Goal: Task Accomplishment & Management: Manage account settings

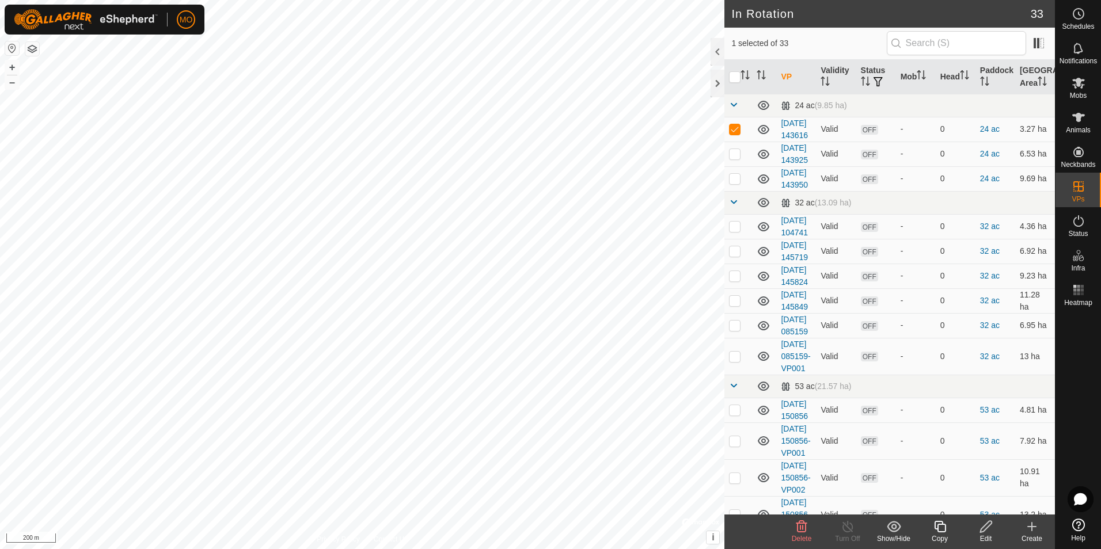
click at [1025, 525] on icon at bounding box center [1032, 527] width 14 height 14
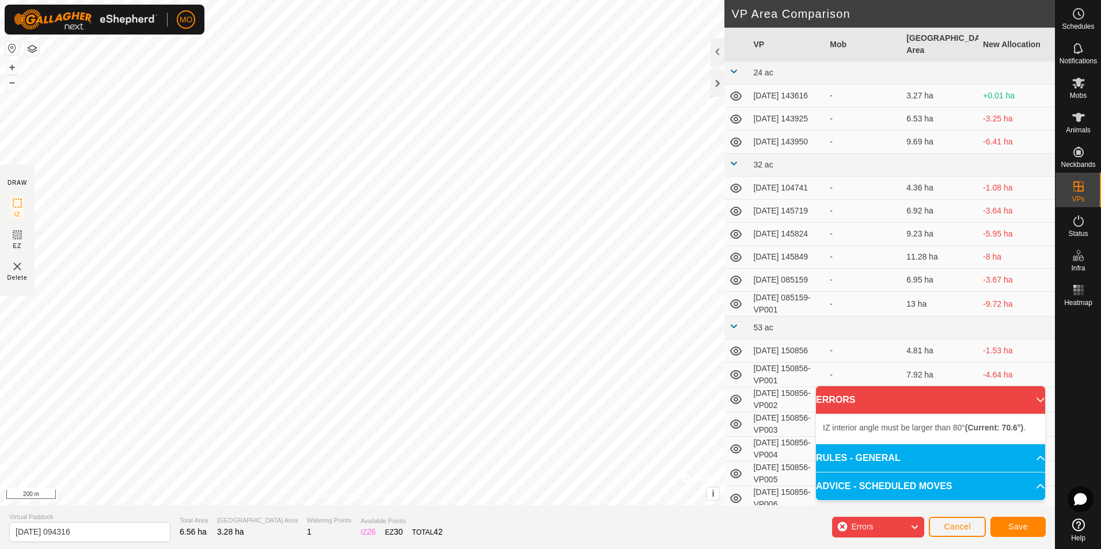
click at [262, 259] on div "IZ interior angle must be larger than 80° (Current: 70.6°) . + – ⇧ i © Mapbox ,…" at bounding box center [362, 253] width 724 height 506
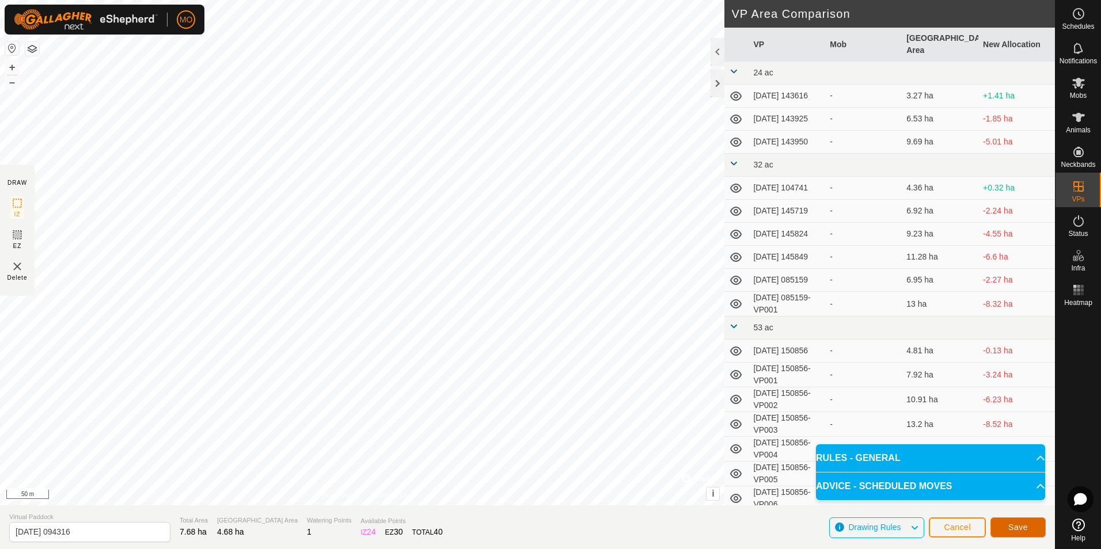
click at [1020, 524] on span "Save" at bounding box center [1018, 527] width 20 height 9
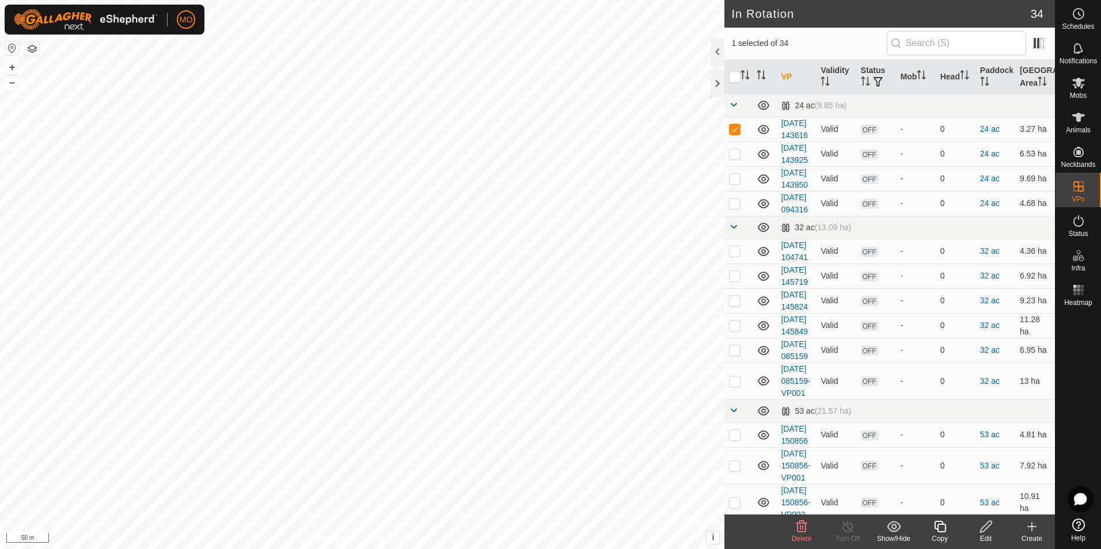
checkbox input "false"
checkbox input "true"
click at [944, 530] on icon at bounding box center [940, 527] width 14 height 14
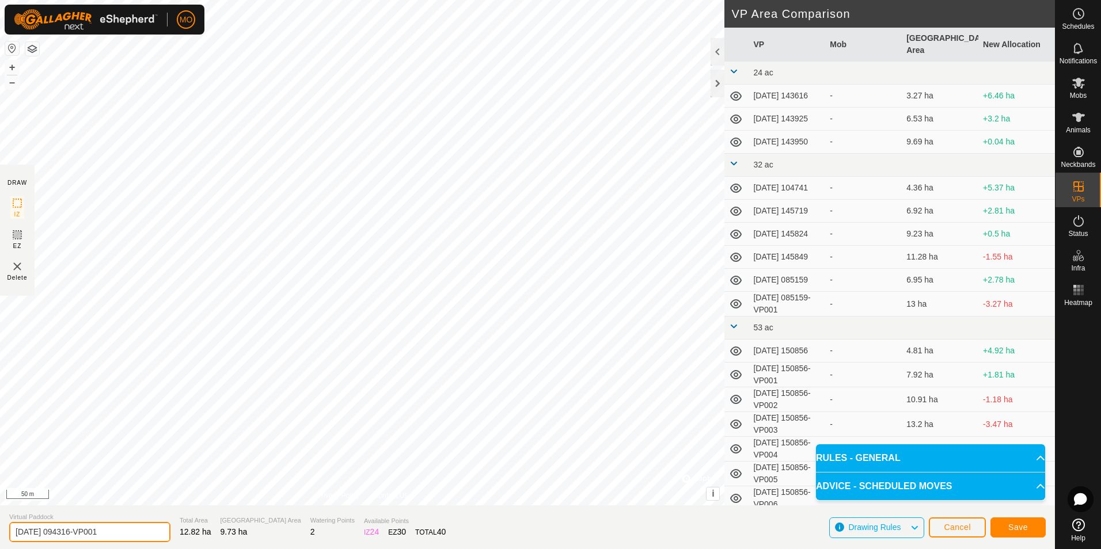
click at [52, 532] on input "[DATE] 094316-VP001" at bounding box center [89, 532] width 161 height 20
type input "[DATE] 094316-VP001"
click at [1022, 526] on span "Save" at bounding box center [1018, 527] width 20 height 9
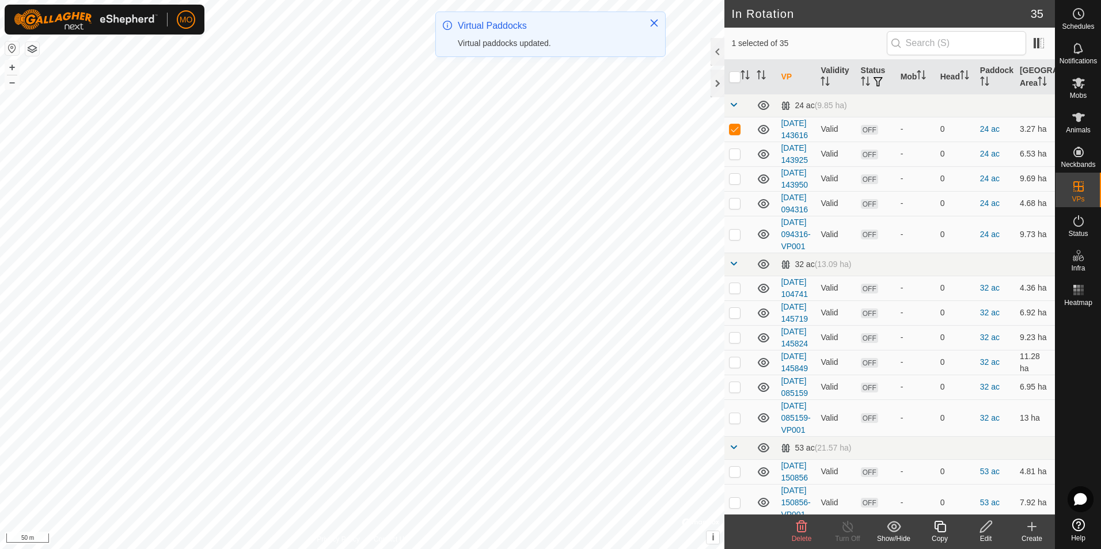
checkbox input "false"
checkbox input "true"
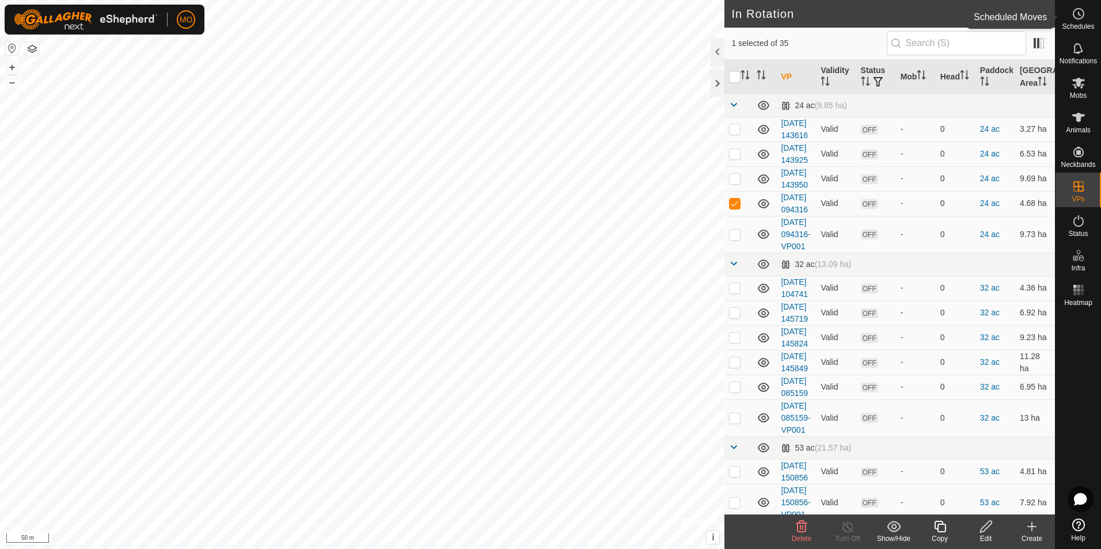
click at [1076, 14] on icon at bounding box center [1079, 14] width 14 height 14
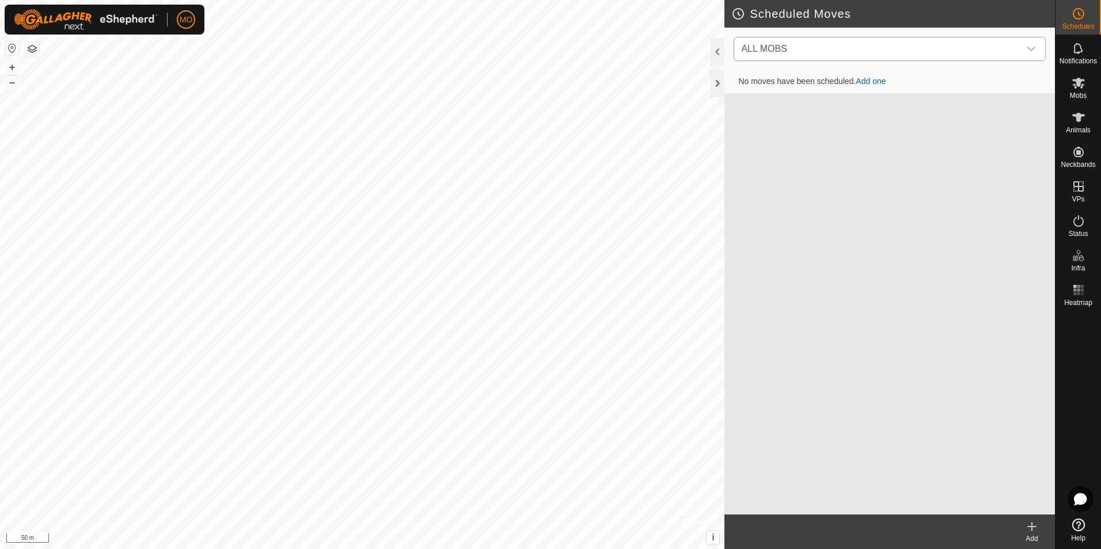
click at [1033, 47] on icon "dropdown trigger" at bounding box center [1031, 48] width 9 height 9
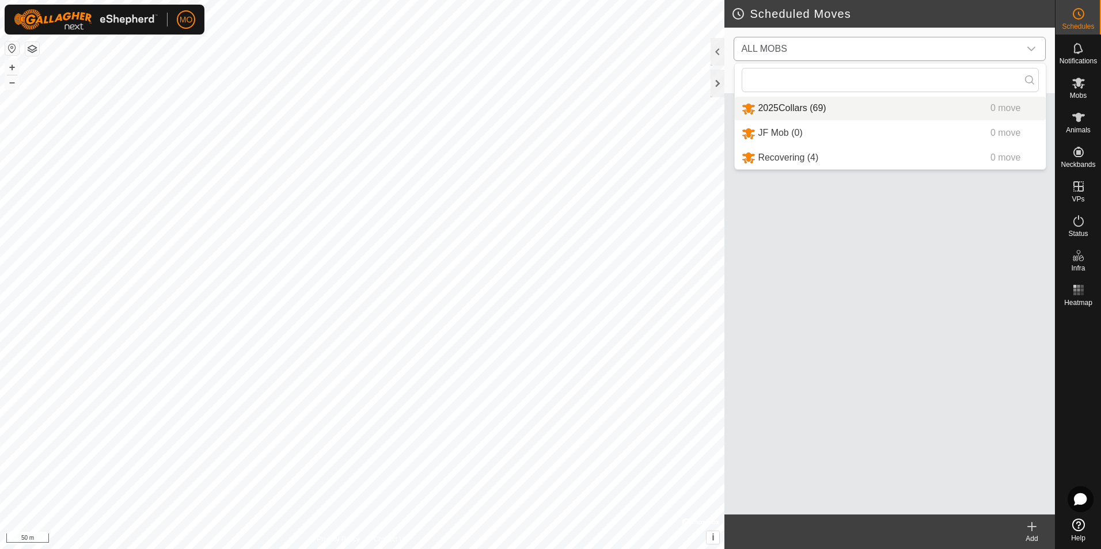
click at [765, 107] on li "2025Collars (69) 0 move" at bounding box center [890, 109] width 311 height 24
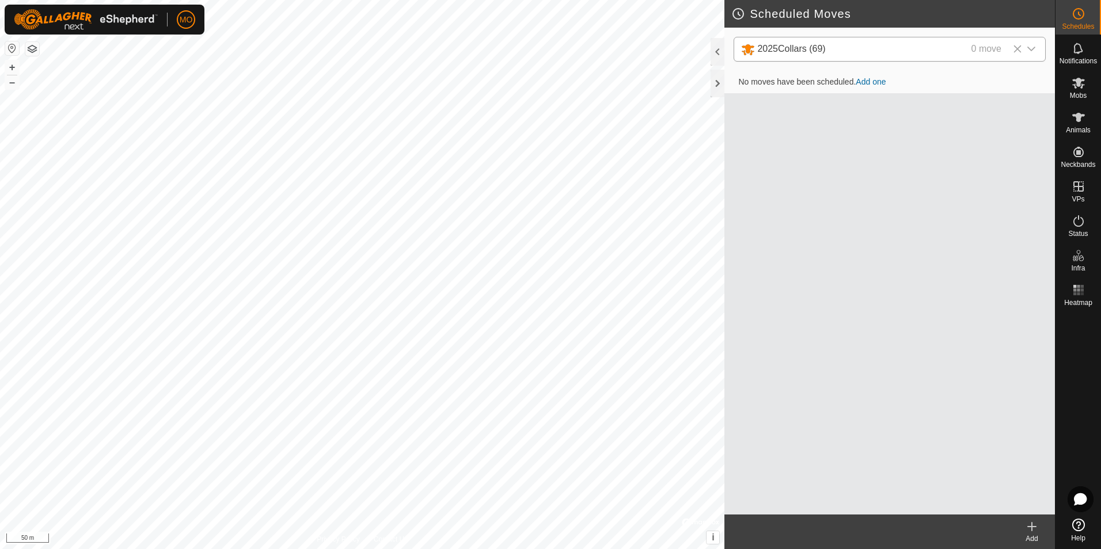
click at [1028, 525] on icon at bounding box center [1032, 527] width 14 height 14
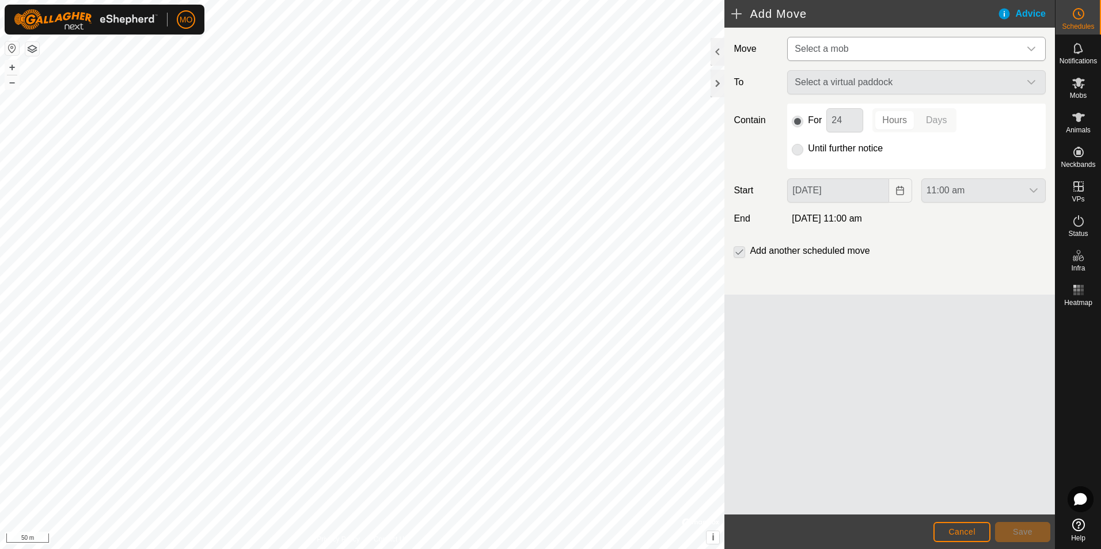
click at [966, 50] on span "Select a mob" at bounding box center [905, 48] width 230 height 23
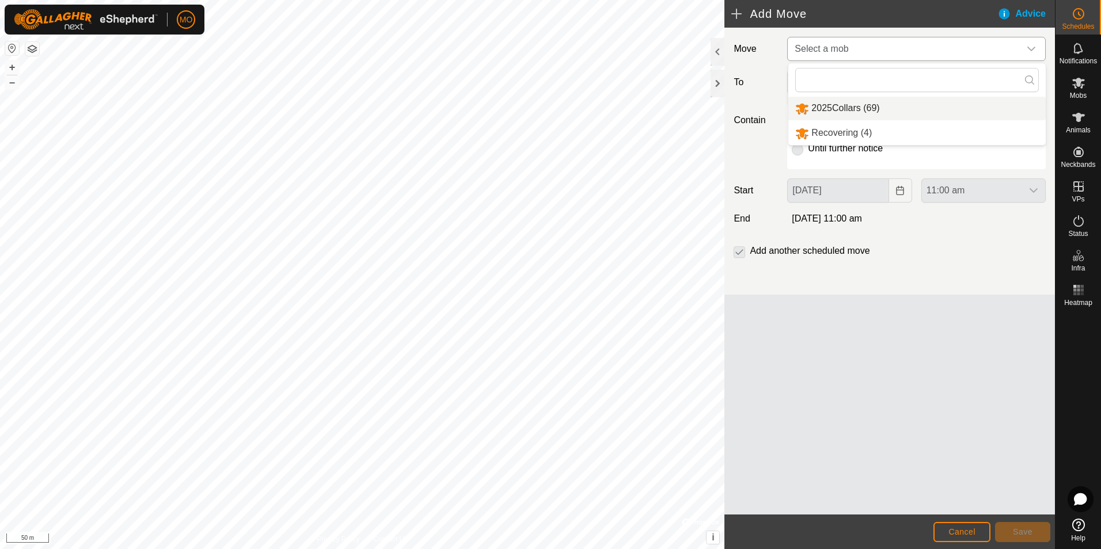
click at [879, 112] on li "2025Collars (69)" at bounding box center [916, 109] width 257 height 24
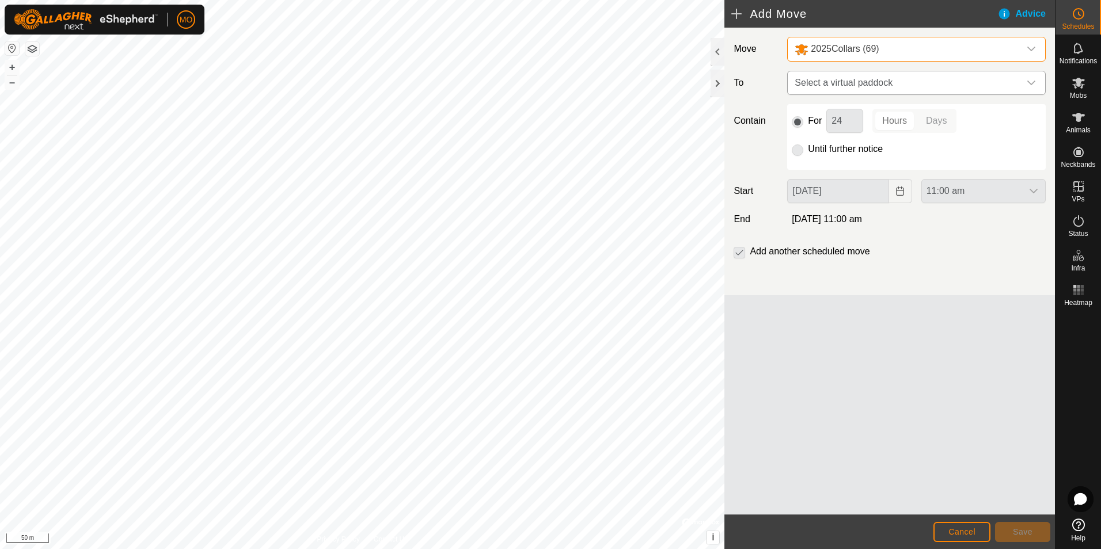
click at [938, 87] on span "Select a virtual paddock" at bounding box center [905, 82] width 230 height 23
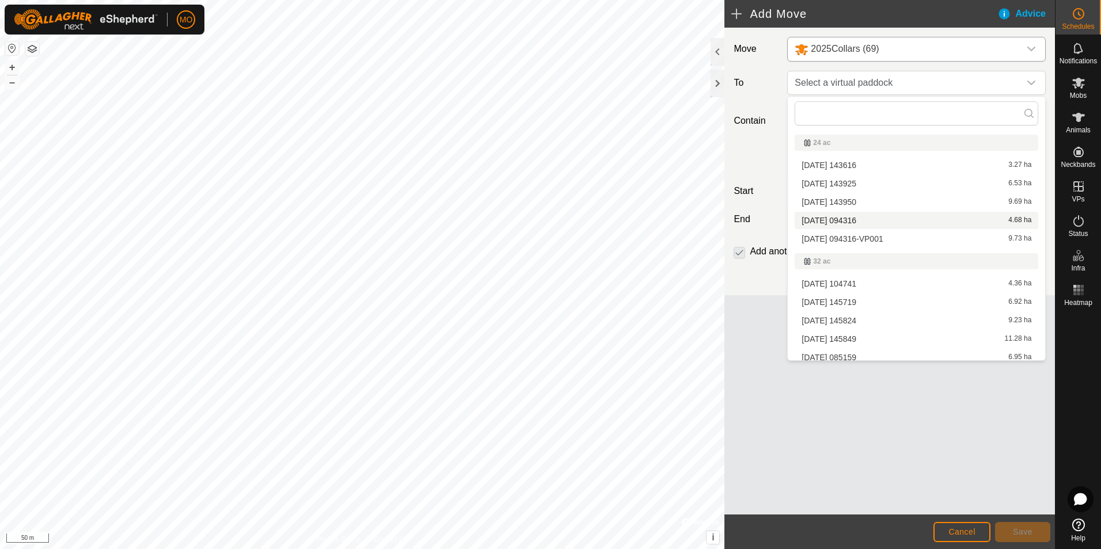
click at [883, 219] on li "[DATE] 094316 4.68 ha" at bounding box center [917, 220] width 244 height 17
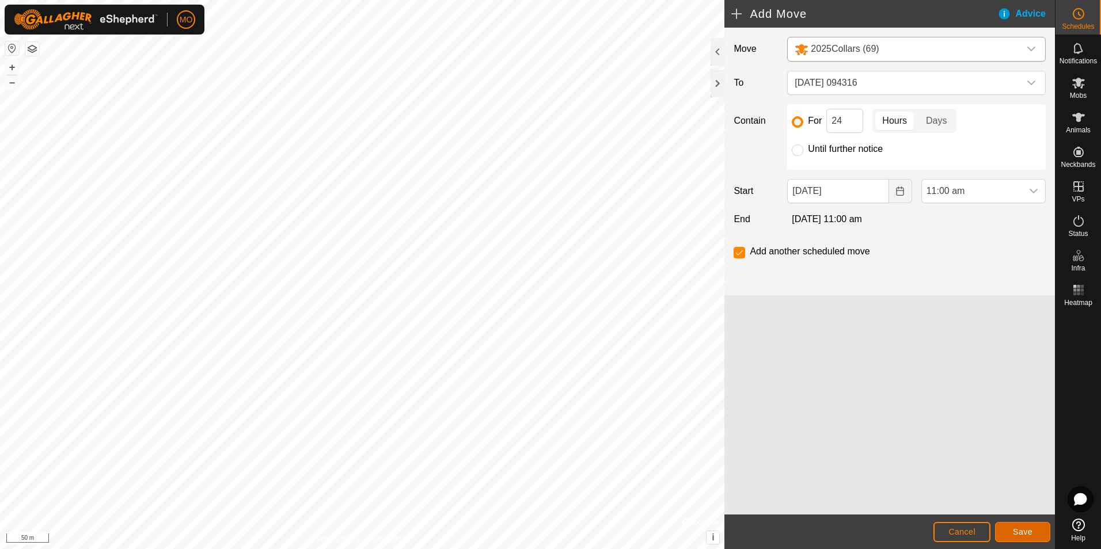
click at [1022, 525] on button "Save" at bounding box center [1022, 532] width 55 height 20
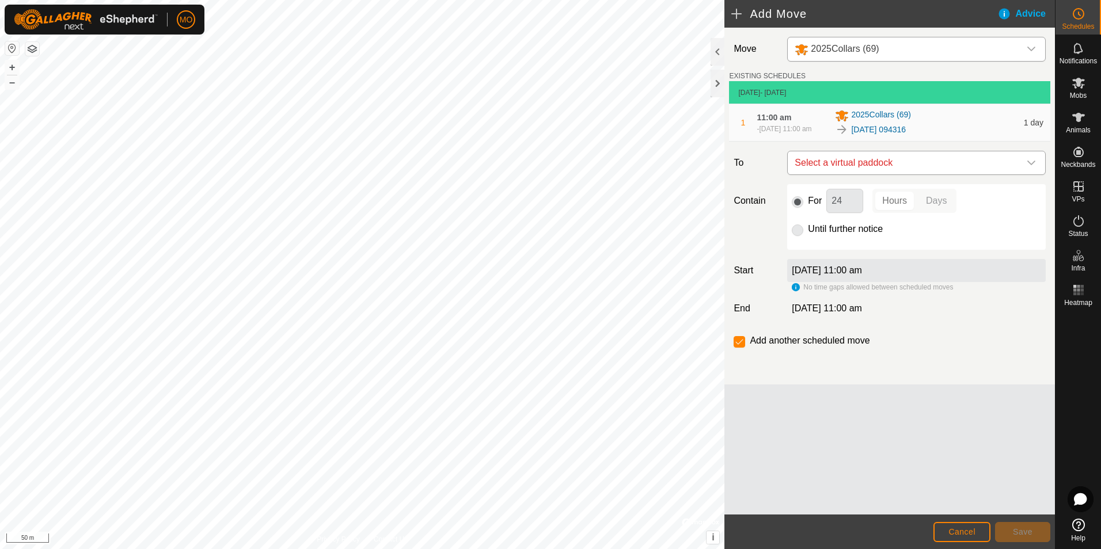
click at [944, 164] on span "Select a virtual paddock" at bounding box center [905, 162] width 230 height 23
click at [883, 250] on span "[DATE] 094316-VP001" at bounding box center [842, 250] width 81 height 8
click at [1017, 528] on span "Save" at bounding box center [1023, 531] width 20 height 9
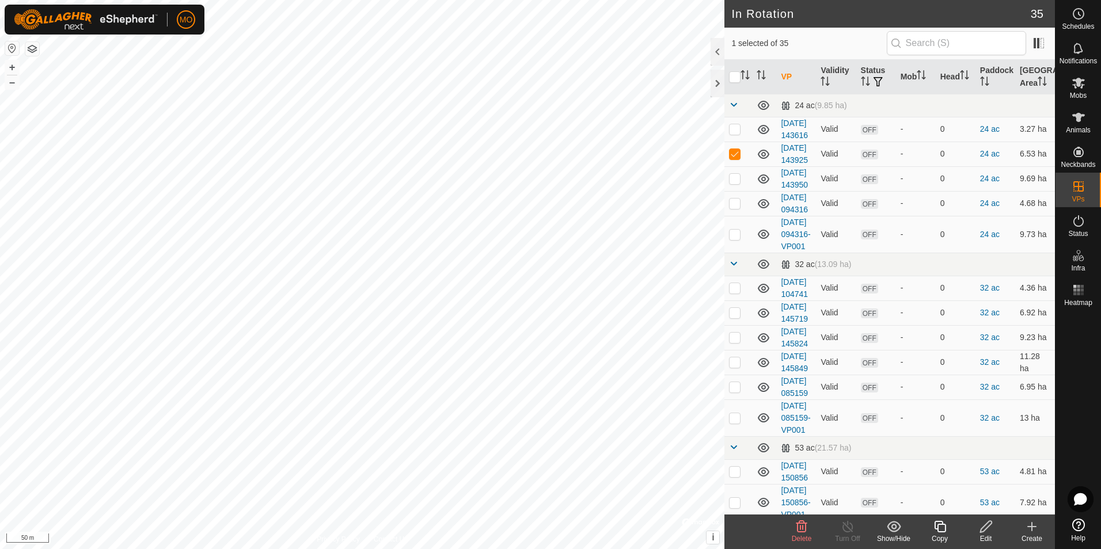
checkbox input "false"
checkbox input "true"
checkbox input "false"
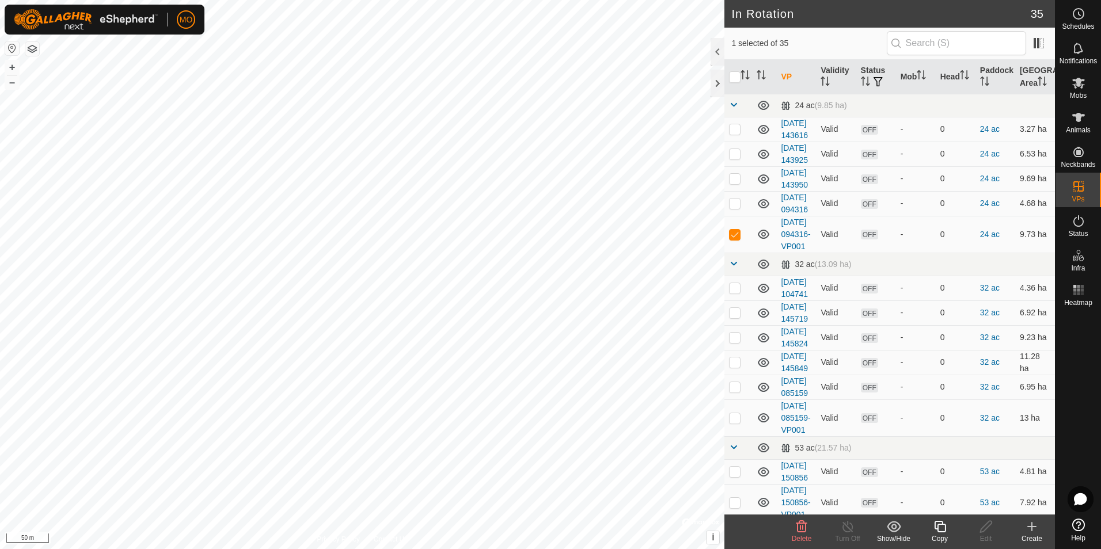
checkbox input "true"
checkbox input "false"
click at [713, 82] on div at bounding box center [718, 84] width 14 height 28
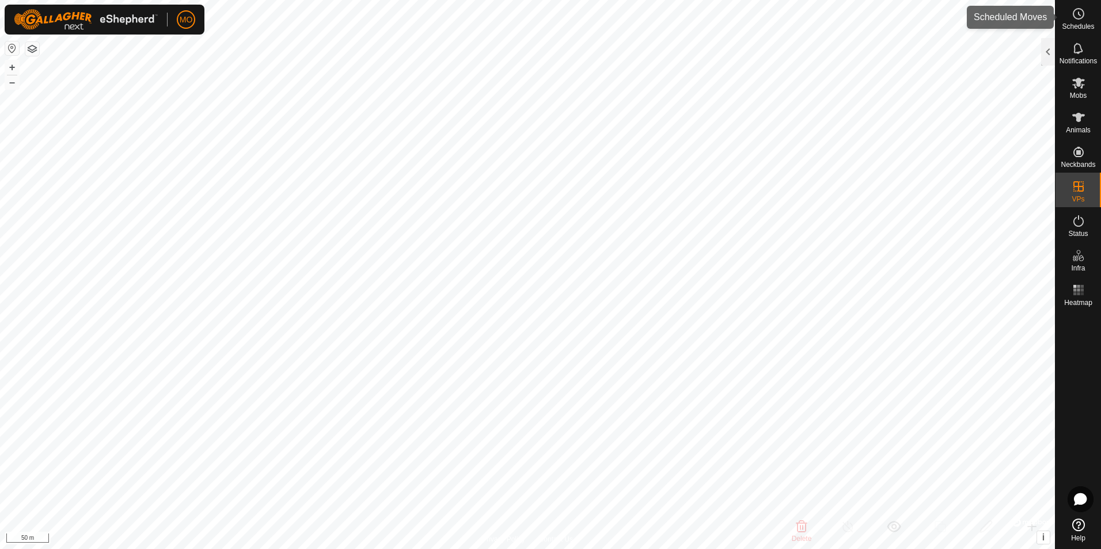
click at [1079, 13] on icon at bounding box center [1080, 13] width 2 height 3
click at [1045, 50] on div at bounding box center [1048, 52] width 14 height 28
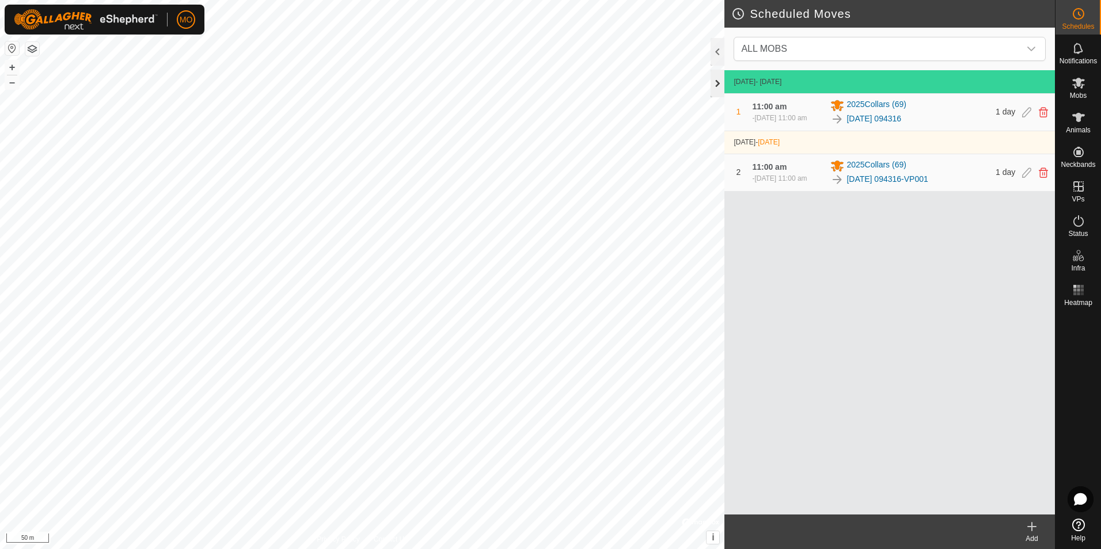
click at [713, 81] on div at bounding box center [718, 84] width 14 height 28
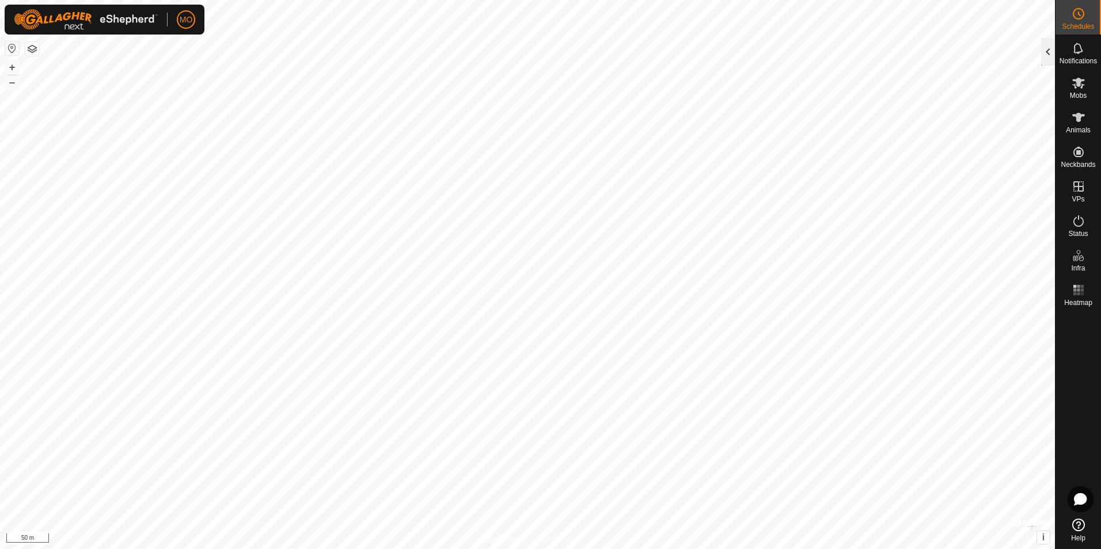
click at [1044, 51] on div at bounding box center [1048, 52] width 14 height 28
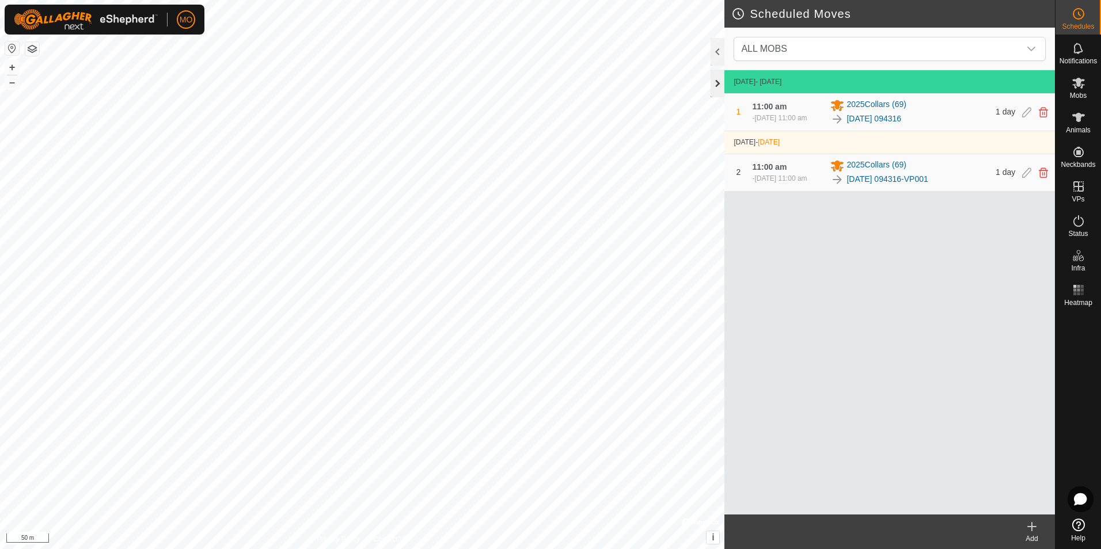
click at [719, 88] on div at bounding box center [718, 84] width 14 height 28
